Goal: Navigation & Orientation: Go to known website

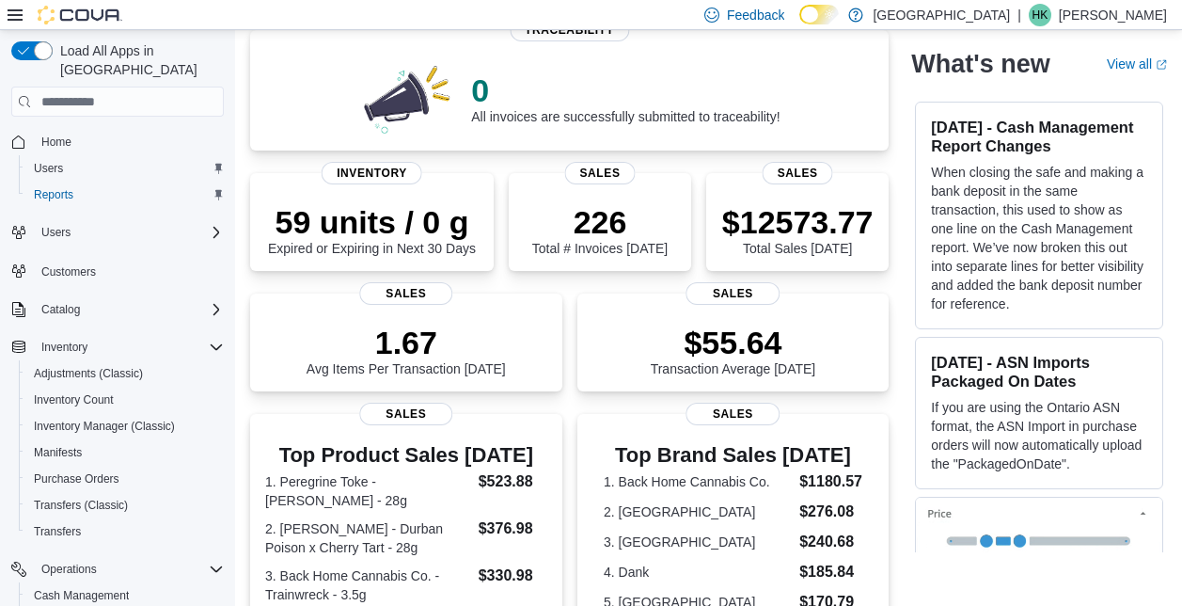
scroll to position [153, 0]
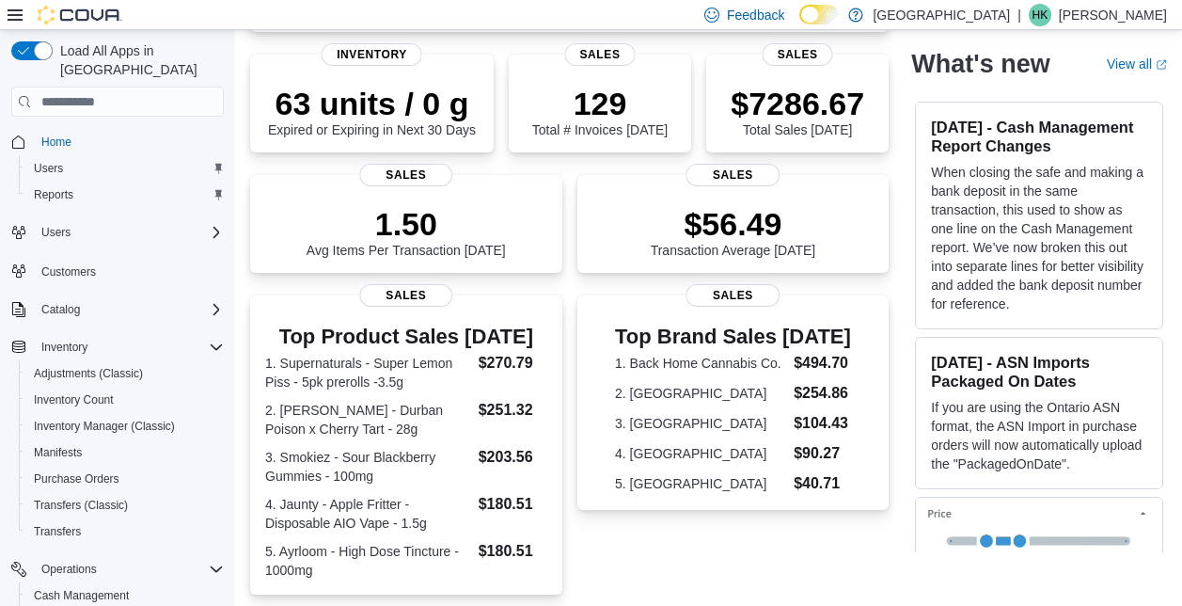
scroll to position [266, 0]
